Goal: Task Accomplishment & Management: Manage account settings

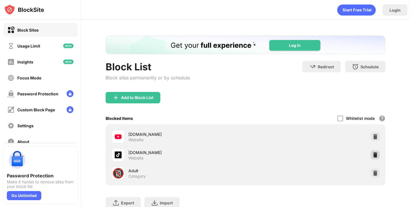
click at [377, 155] on img at bounding box center [375, 155] width 6 height 6
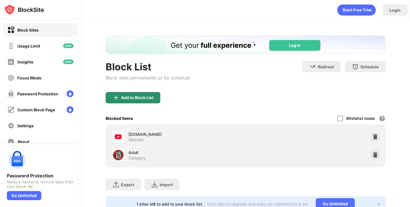
click at [142, 98] on div "Add to Block List" at bounding box center [137, 97] width 32 height 5
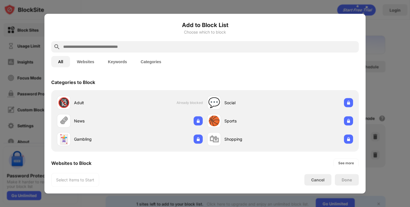
click at [313, 11] on div at bounding box center [205, 103] width 410 height 207
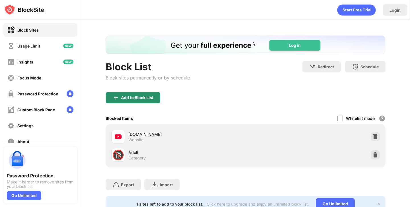
click at [132, 93] on div "Add to Block List" at bounding box center [133, 97] width 55 height 11
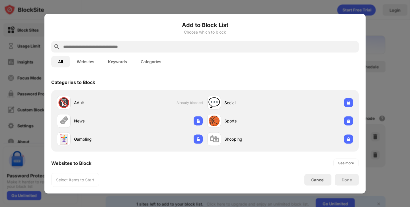
click at [189, 46] on input "text" at bounding box center [210, 46] width 294 height 7
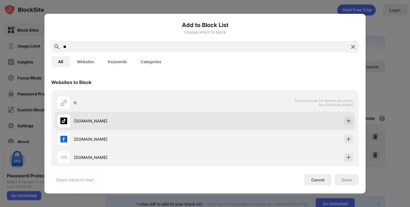
type input "**"
click at [104, 121] on div "[DOMAIN_NAME]" at bounding box center [139, 121] width 131 height 6
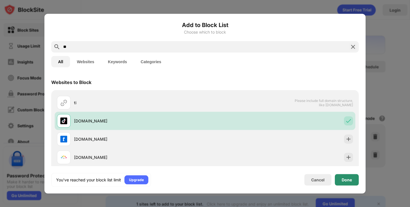
click at [344, 178] on div "Done" at bounding box center [347, 179] width 10 height 5
